Goal: Information Seeking & Learning: Learn about a topic

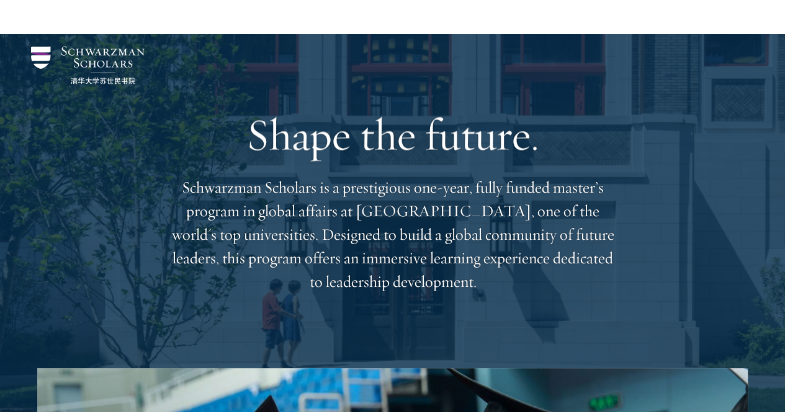
scroll to position [51, 0]
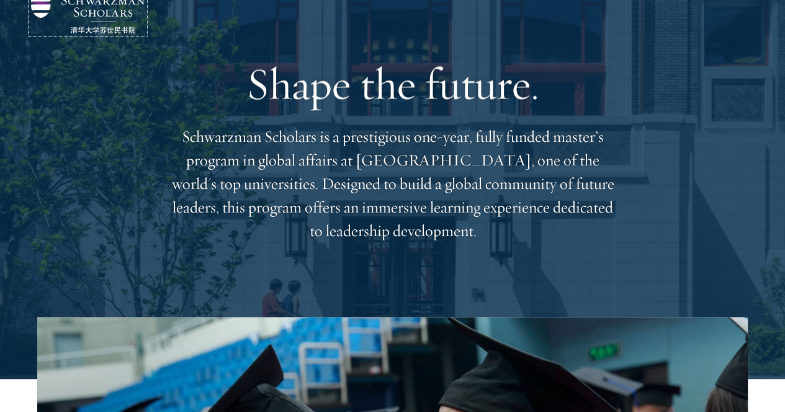
click at [109, 9] on img at bounding box center [88, 15] width 114 height 38
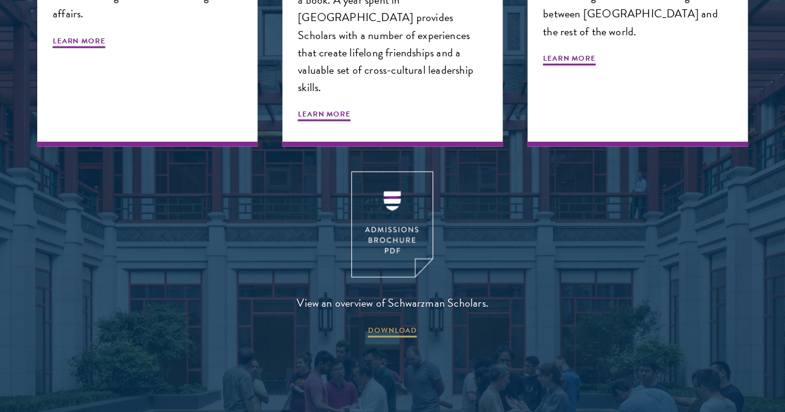
scroll to position [1750, 0]
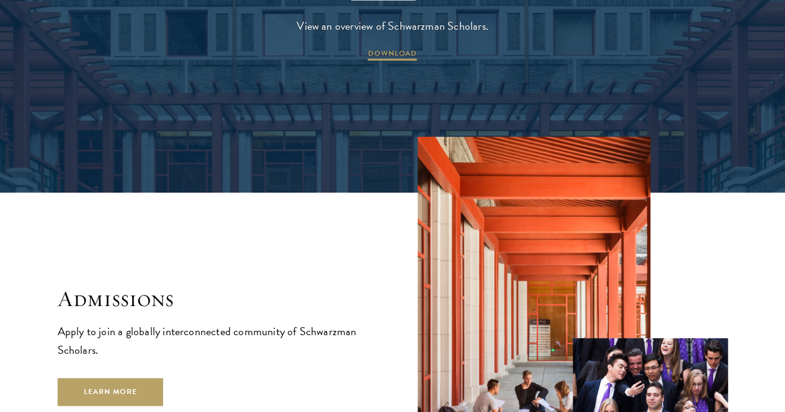
click at [613, 231] on img at bounding box center [533, 292] width 233 height 310
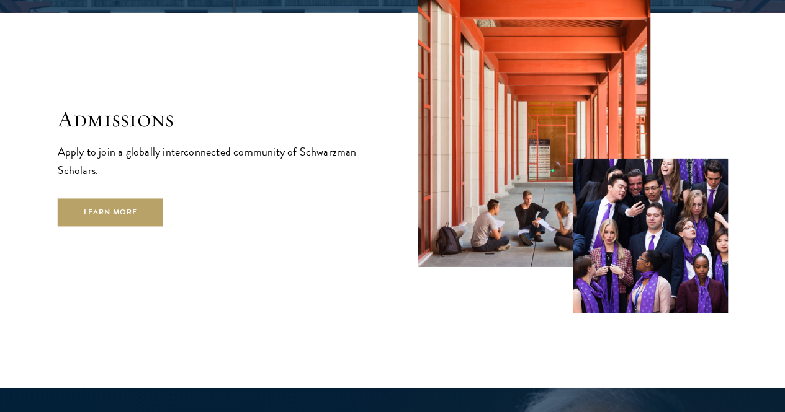
scroll to position [1935, 0]
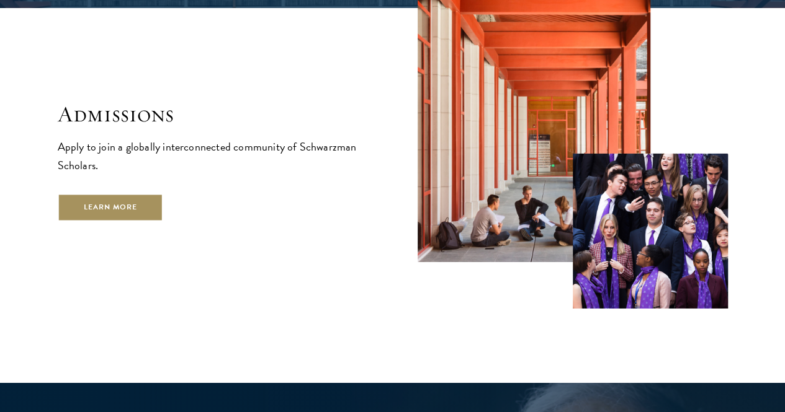
click at [164, 221] on link "Learn More" at bounding box center [111, 208] width 106 height 28
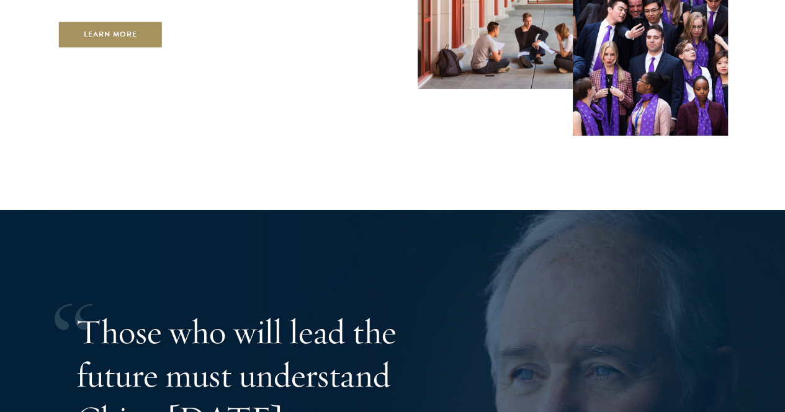
scroll to position [2120, 0]
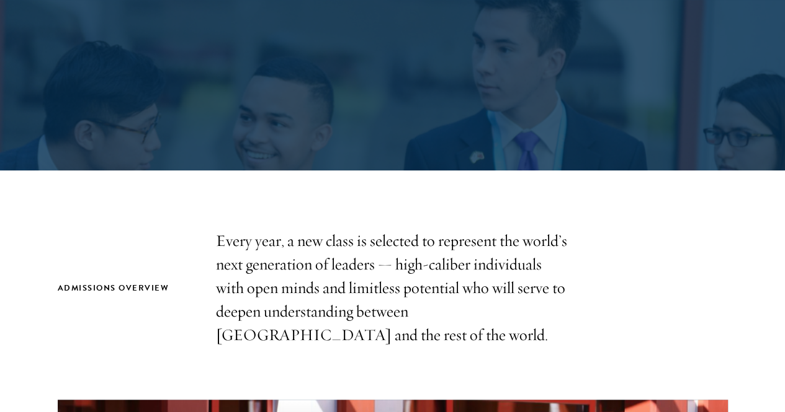
scroll to position [229, 0]
